Goal: Transaction & Acquisition: Obtain resource

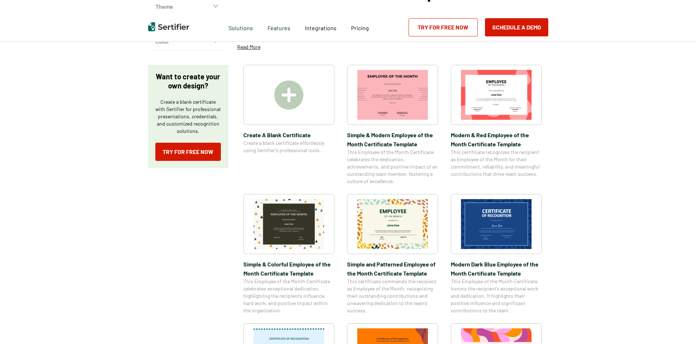
scroll to position [109, 0]
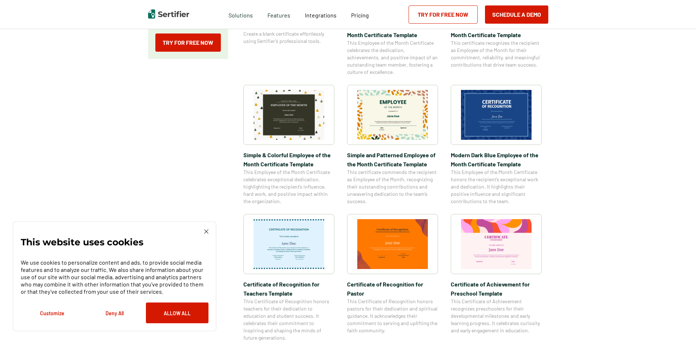
scroll to position [218, 0]
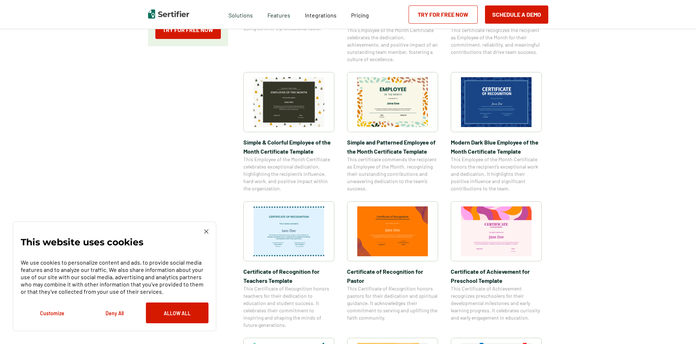
click at [205, 229] on img at bounding box center [206, 231] width 4 height 4
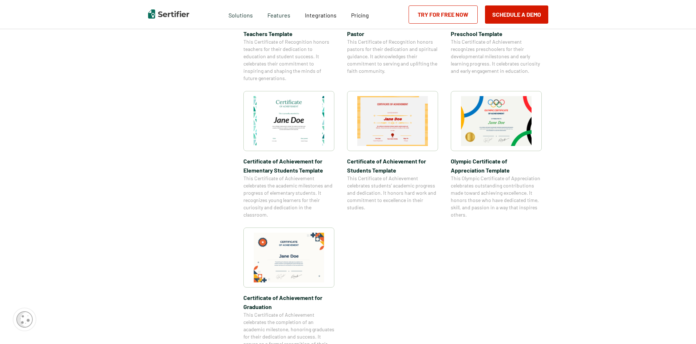
scroll to position [473, 0]
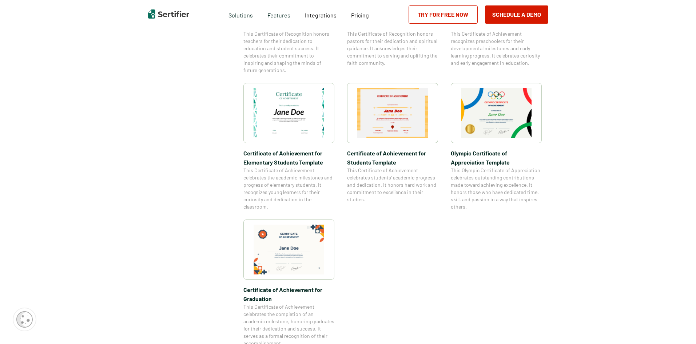
click at [291, 249] on img at bounding box center [288, 249] width 71 height 50
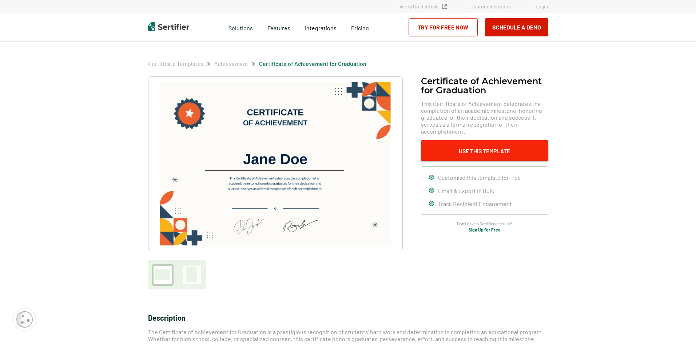
click at [483, 151] on button "Use This Template" at bounding box center [484, 150] width 127 height 21
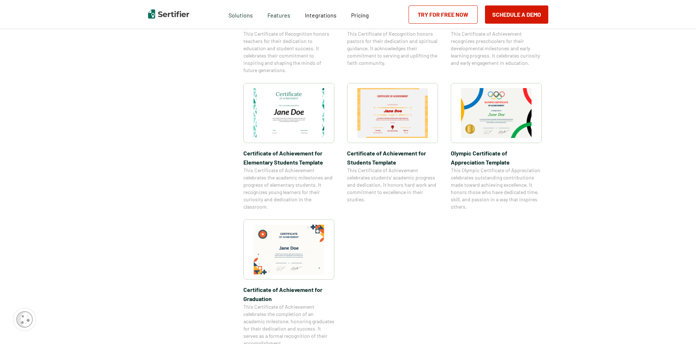
scroll to position [987, 0]
